Goal: Find specific page/section: Find specific page/section

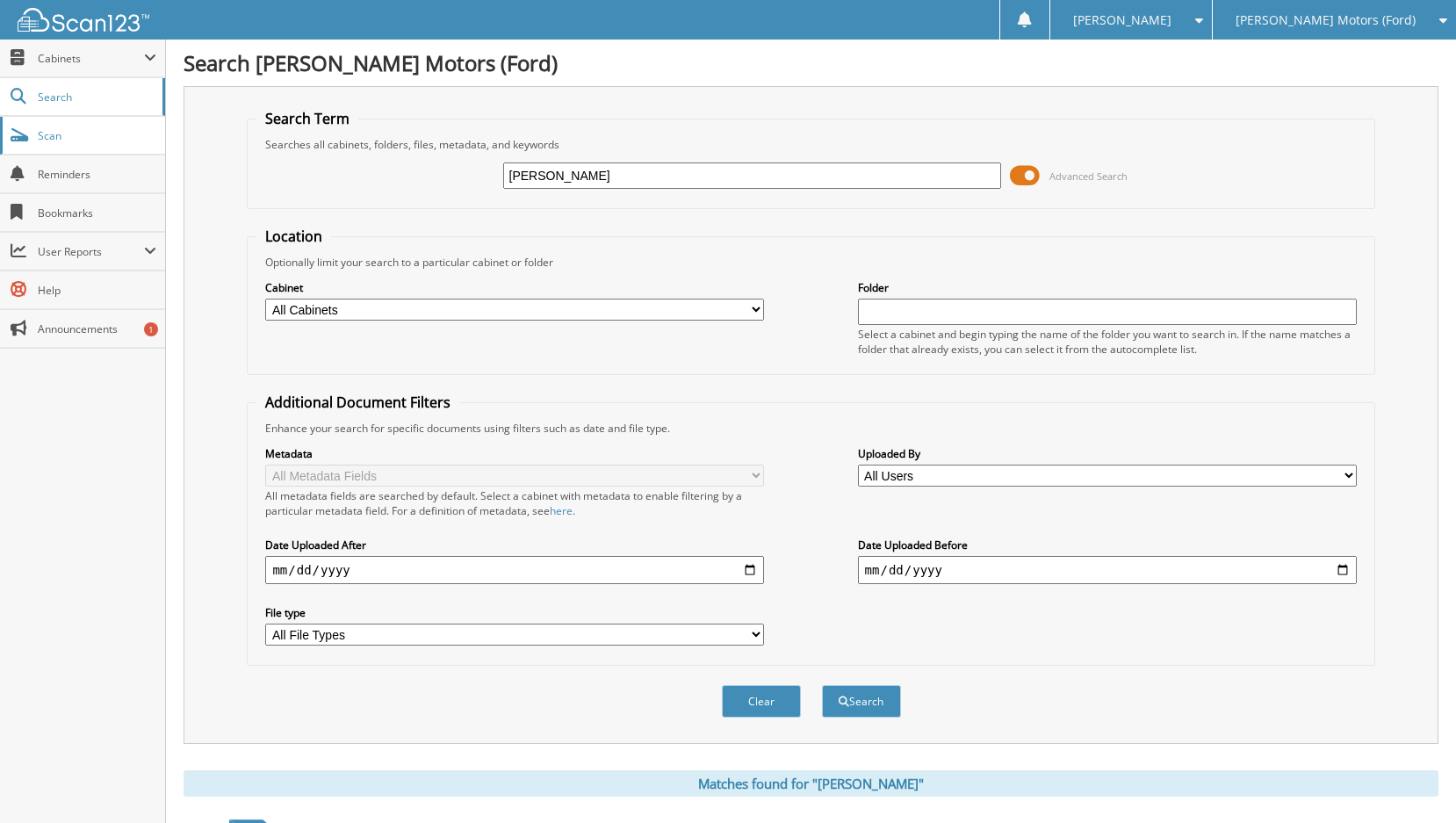
click at [95, 138] on span "Scan" at bounding box center [97, 136] width 119 height 15
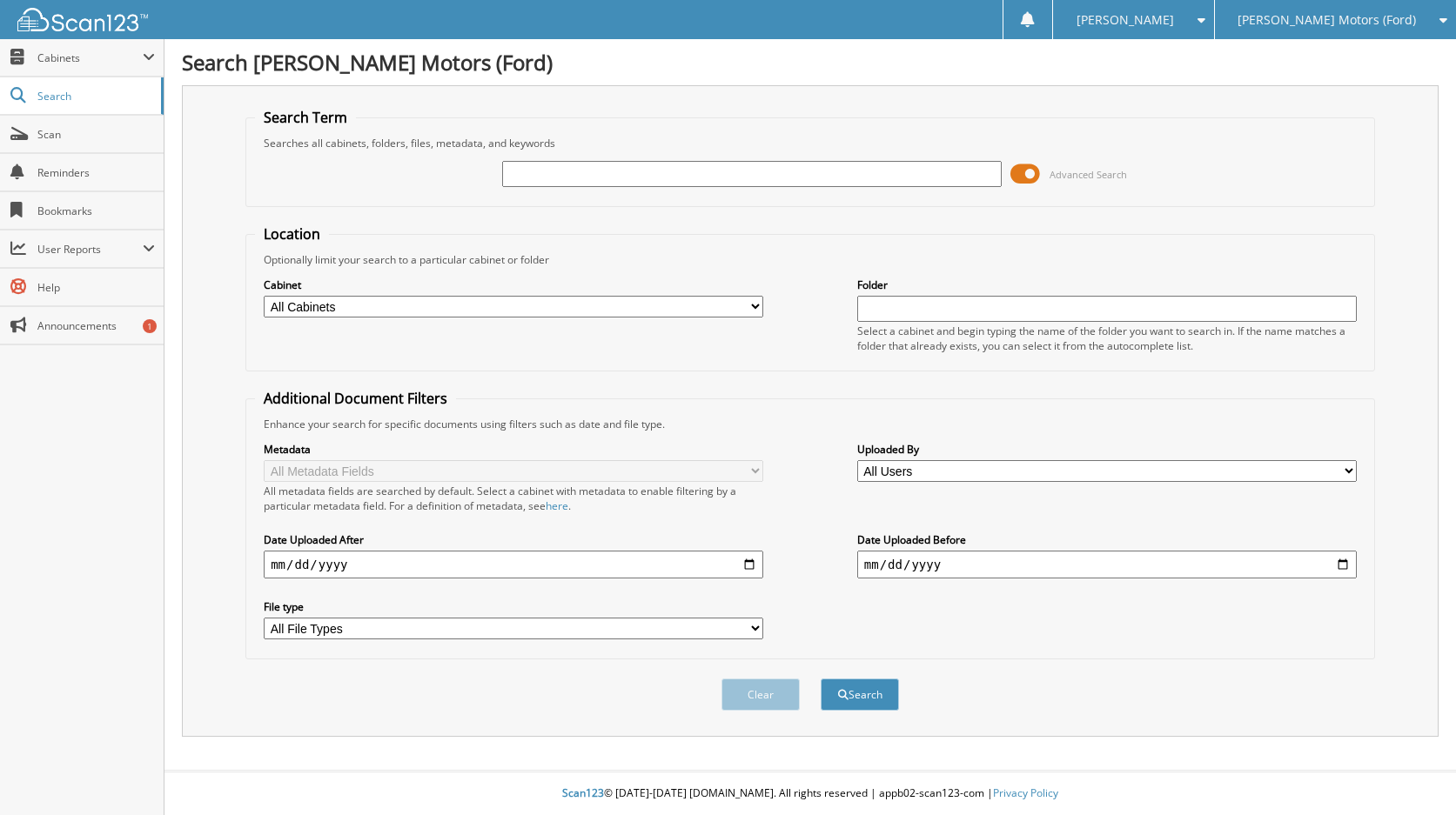
click at [1316, 15] on span "[PERSON_NAME] Motors (Ford)" at bounding box center [1327, 20] width 178 height 10
click at [87, 65] on span "Cabinets" at bounding box center [82, 57] width 163 height 37
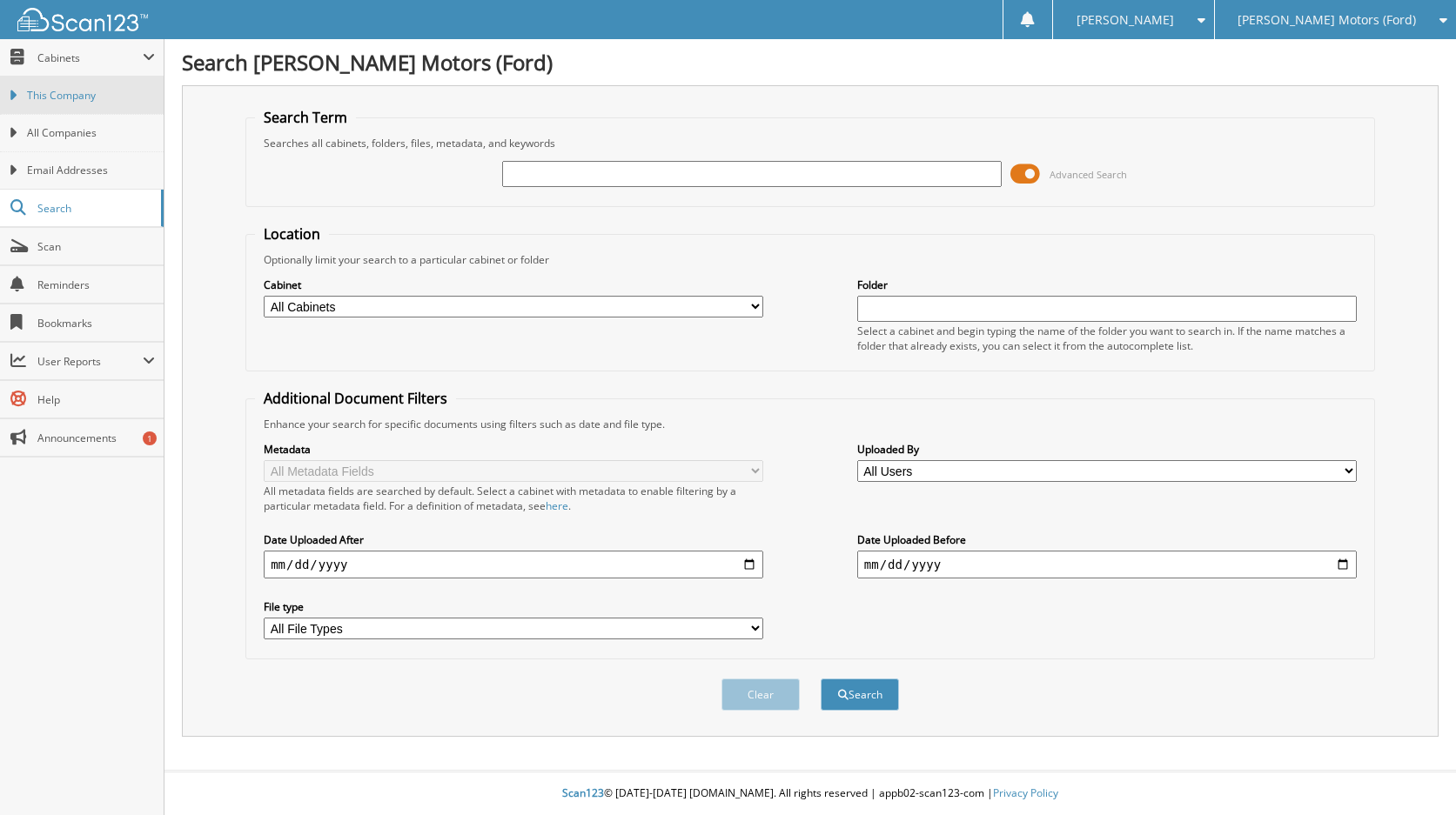
click at [99, 91] on span "This Company" at bounding box center [90, 96] width 128 height 16
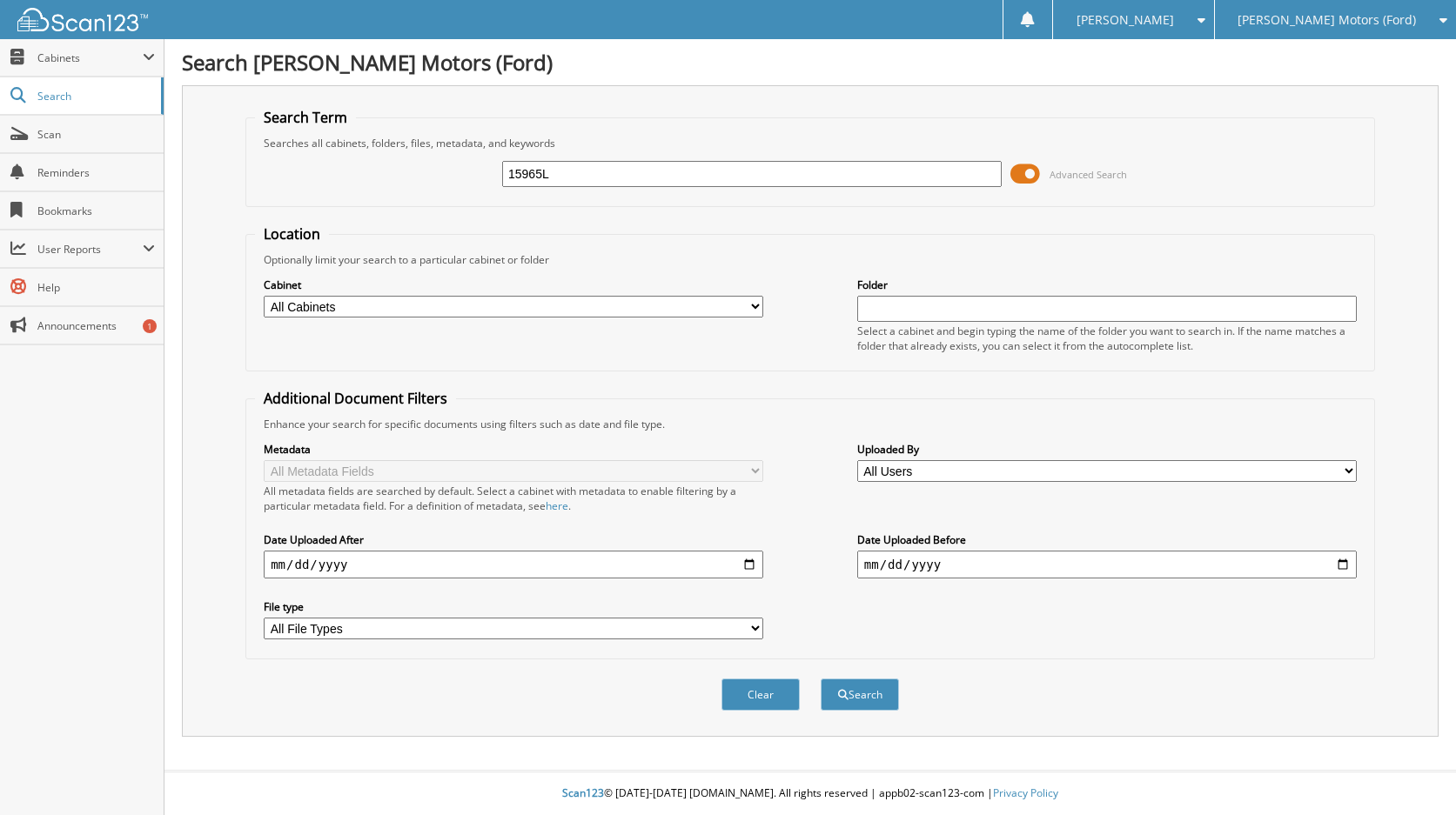
type input "15965L"
click at [821, 678] on button "Search" at bounding box center [860, 695] width 79 height 32
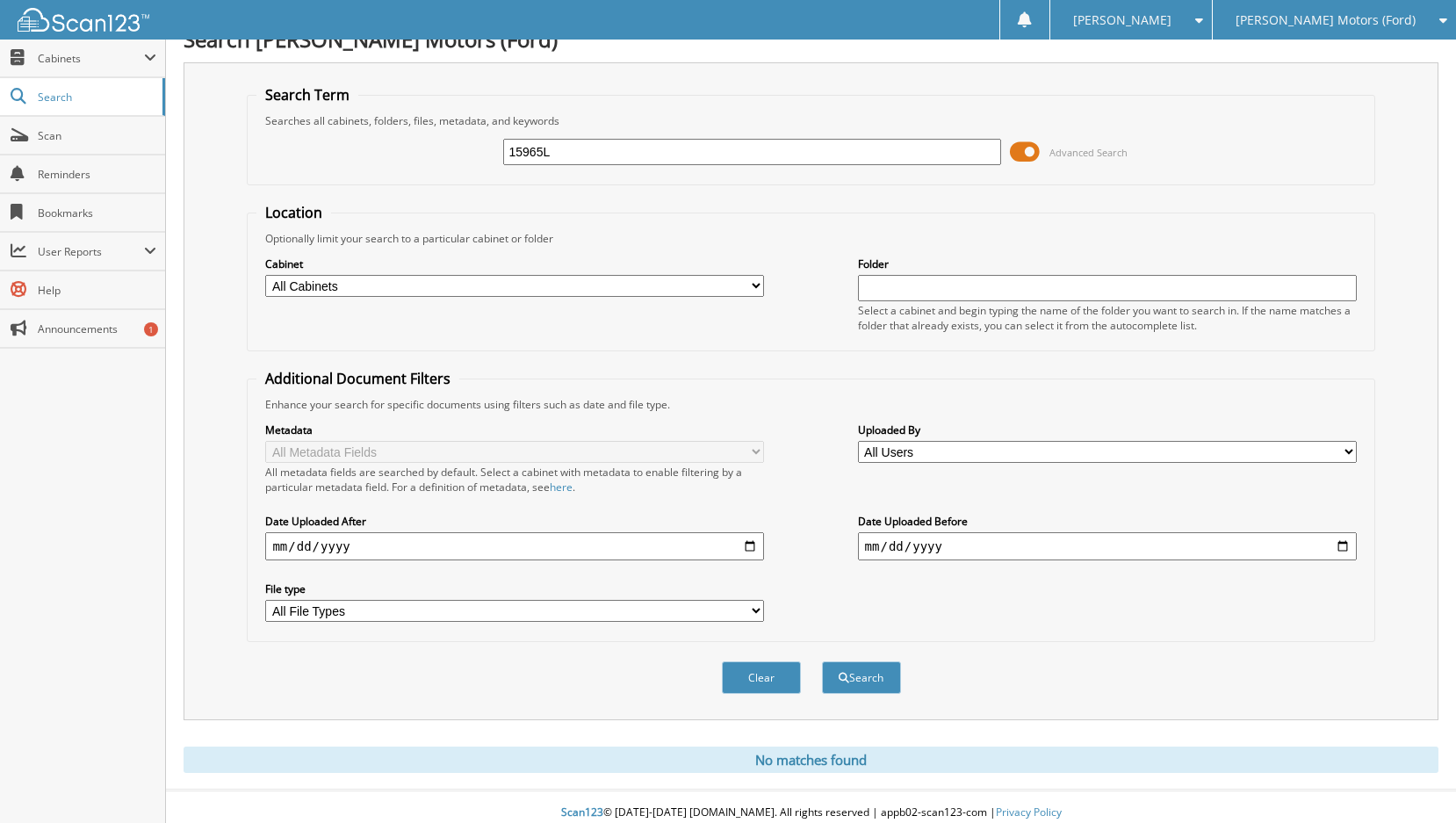
scroll to position [36, 0]
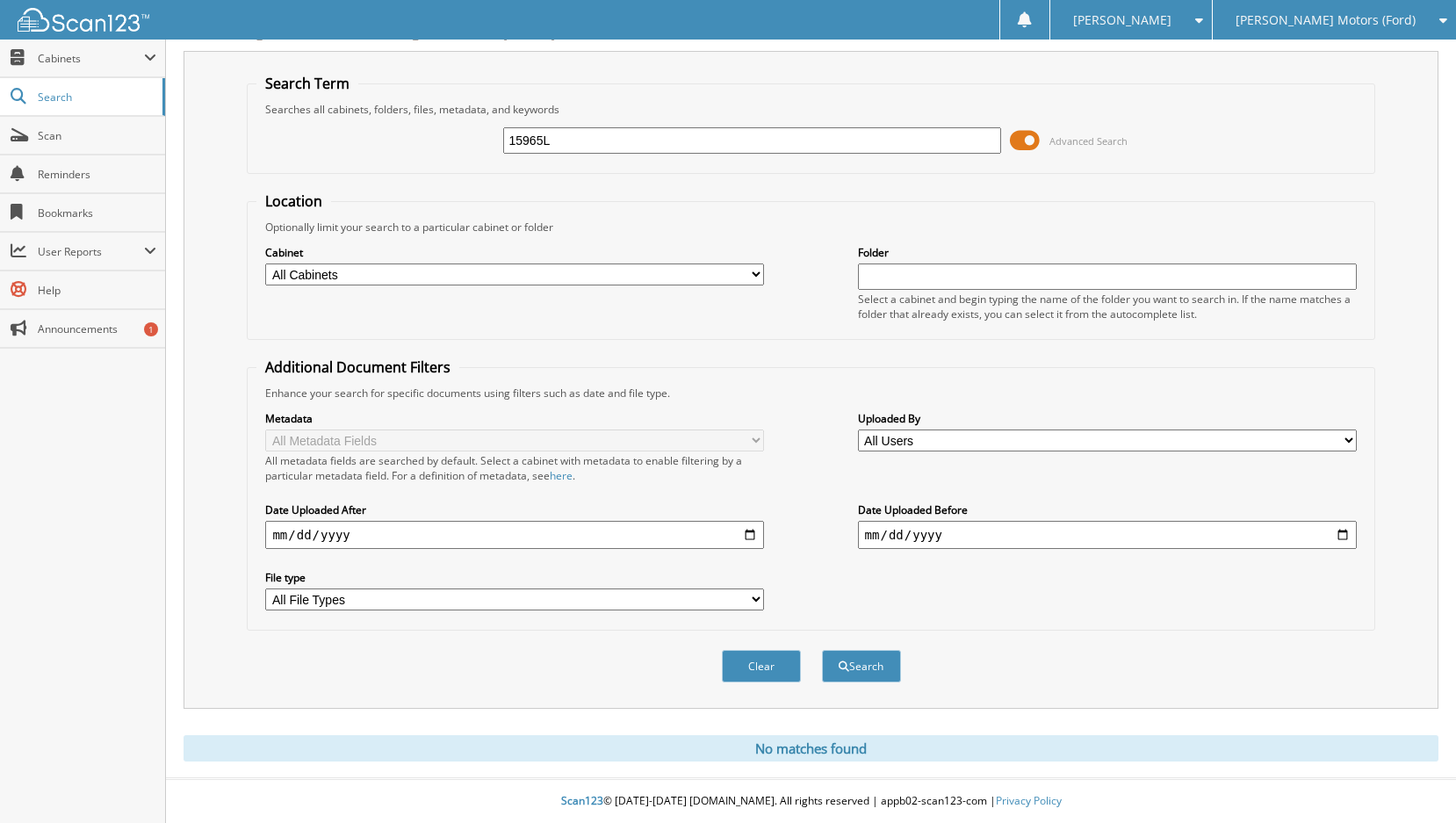
drag, startPoint x: 556, startPoint y: 138, endPoint x: 298, endPoint y: 126, distance: 258.3
click at [298, 126] on div "15965L Advanced Search" at bounding box center [810, 141] width 1108 height 48
type input "h"
type input "HF15965L"
click at [822, 651] on button "Search" at bounding box center [861, 667] width 80 height 33
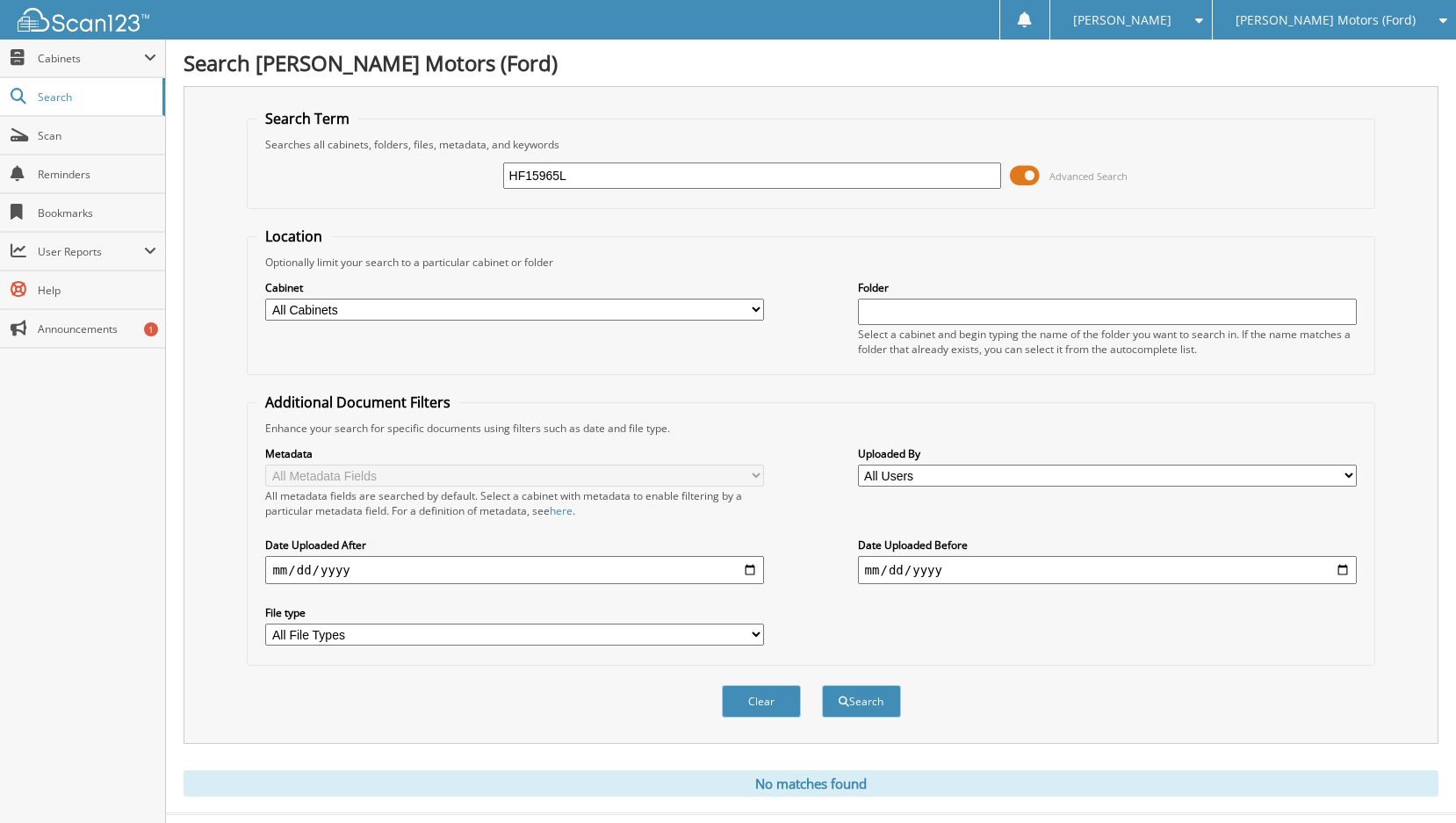
click at [605, 167] on input "HF15965L" at bounding box center [752, 176] width 499 height 27
type input "HF15965"
click at [822, 685] on button "Search" at bounding box center [861, 701] width 80 height 33
click at [69, 58] on span "Cabinets" at bounding box center [90, 58] width 106 height 15
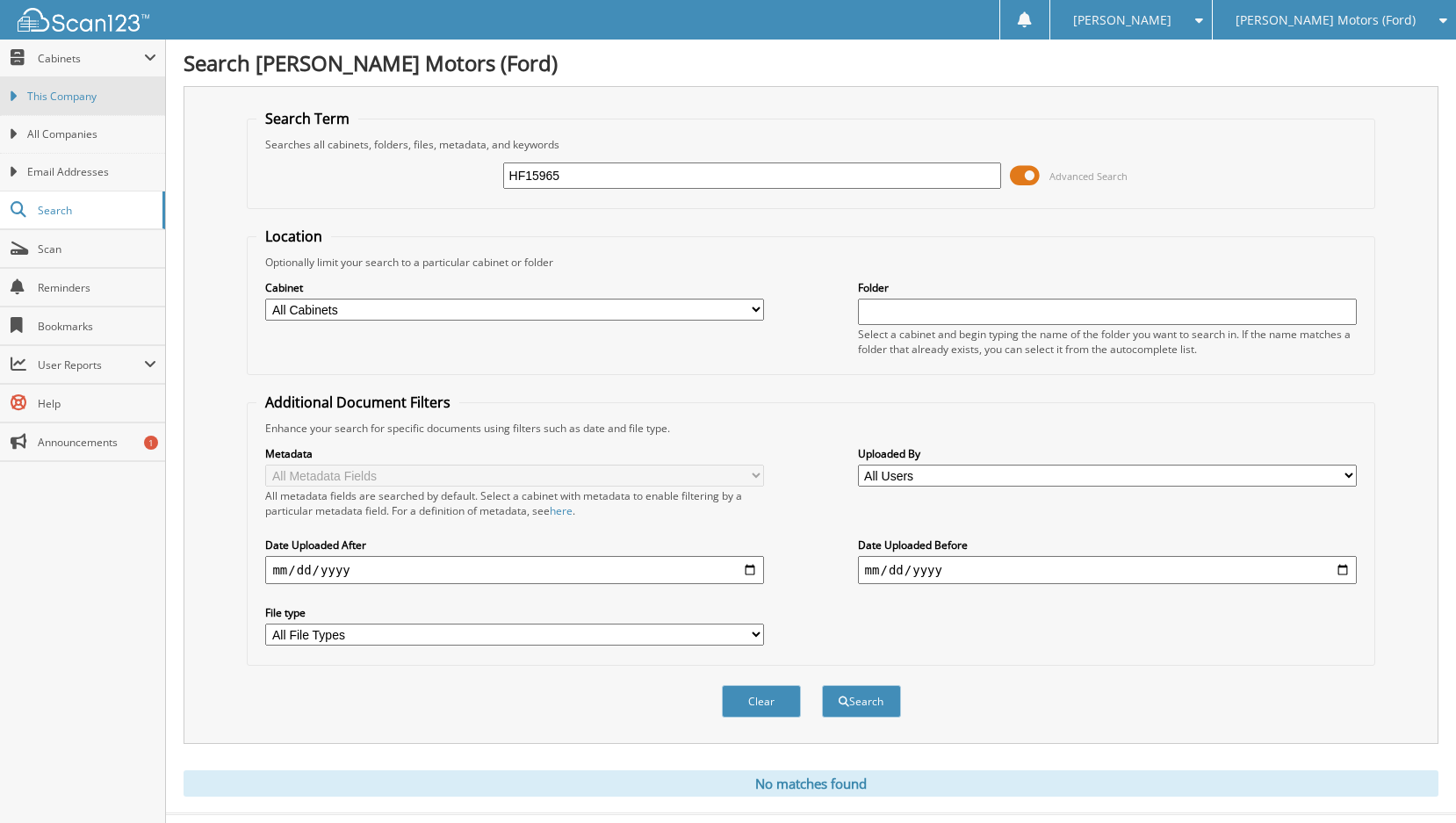
click at [95, 101] on span "This Company" at bounding box center [91, 97] width 129 height 16
